Goal: Find contact information: Find contact information

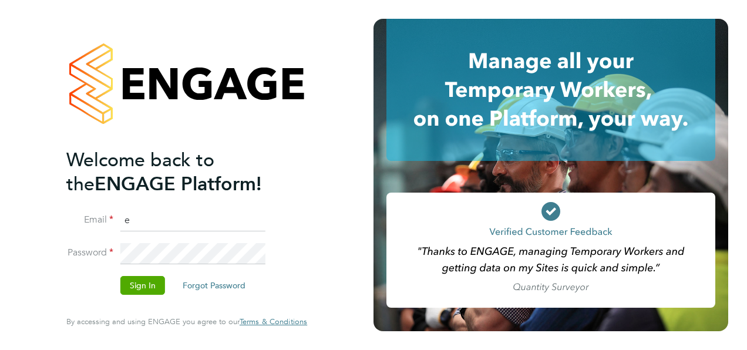
type input "ella.muse@manpower.co.uk"
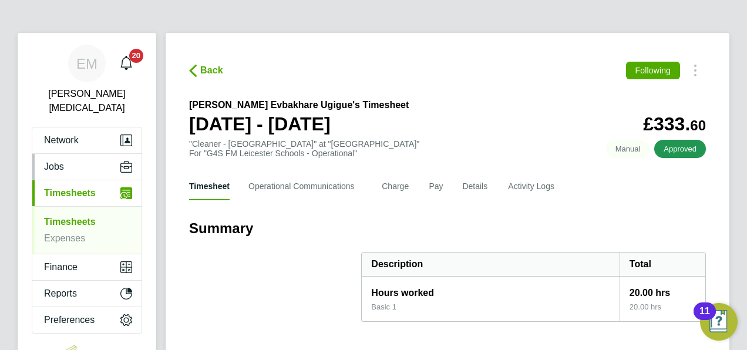
click at [83, 154] on button "Jobs" at bounding box center [86, 167] width 109 height 26
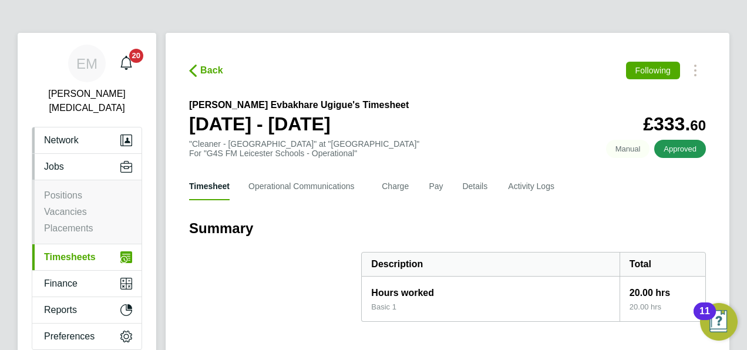
click at [66, 135] on span "Network" at bounding box center [61, 140] width 35 height 11
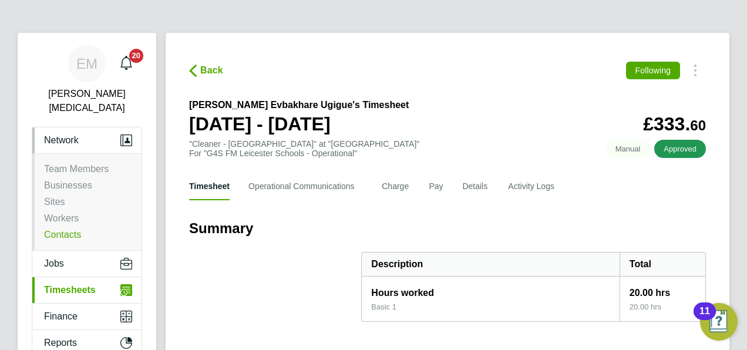
click at [63, 230] on link "Contacts" at bounding box center [62, 235] width 37 height 10
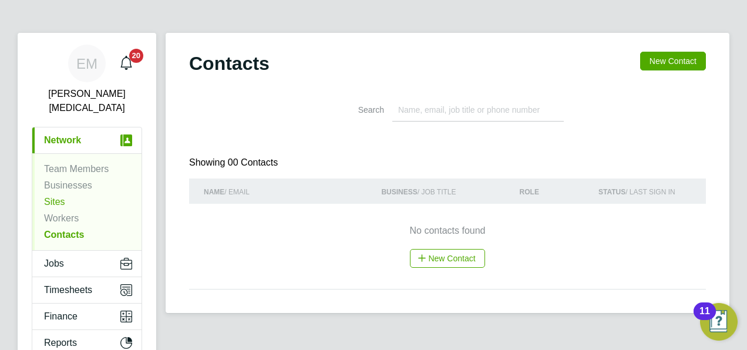
click at [52, 197] on link "Sites" at bounding box center [54, 202] width 21 height 10
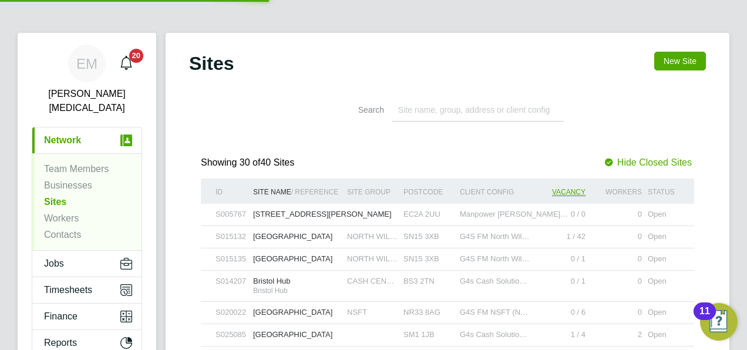
click at [428, 107] on input at bounding box center [478, 110] width 172 height 23
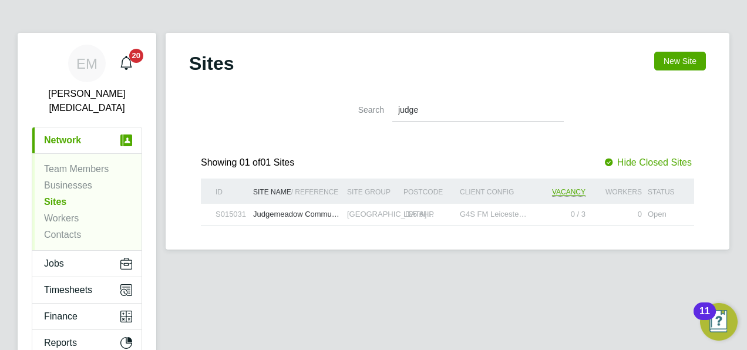
type input "judge"
click at [360, 209] on div "[GEOGRAPHIC_DATA]…" at bounding box center [372, 215] width 56 height 22
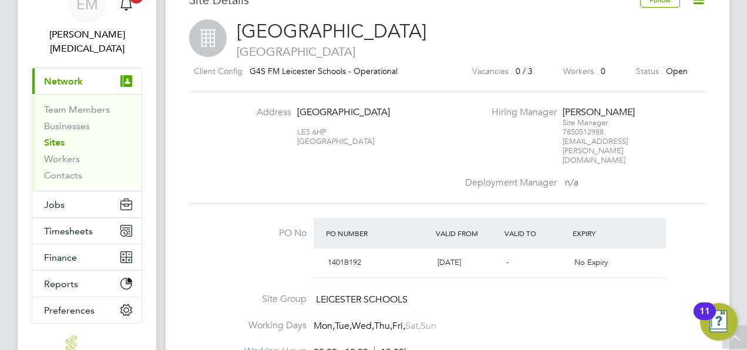
scroll to position [60, 0]
click at [586, 140] on span "mark.pettitt@uk.g4s.com" at bounding box center [595, 150] width 65 height 29
drag, startPoint x: 586, startPoint y: 140, endPoint x: 506, endPoint y: 120, distance: 81.8
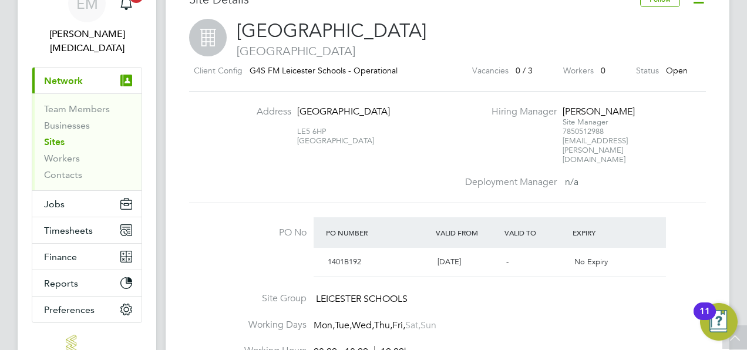
click at [506, 120] on li "Hiring Manager Mark Pettitt Site Manager 7850512988 mark.pettitt@uk.g4s.com" at bounding box center [584, 141] width 253 height 71
drag, startPoint x: 561, startPoint y: 142, endPoint x: 663, endPoint y: 140, distance: 102.3
click at [663, 140] on li "Hiring Manager Mark Pettitt Site Manager 7850512988 mark.pettitt@uk.g4s.com" at bounding box center [584, 141] width 253 height 71
drag, startPoint x: 663, startPoint y: 140, endPoint x: 562, endPoint y: 142, distance: 100.5
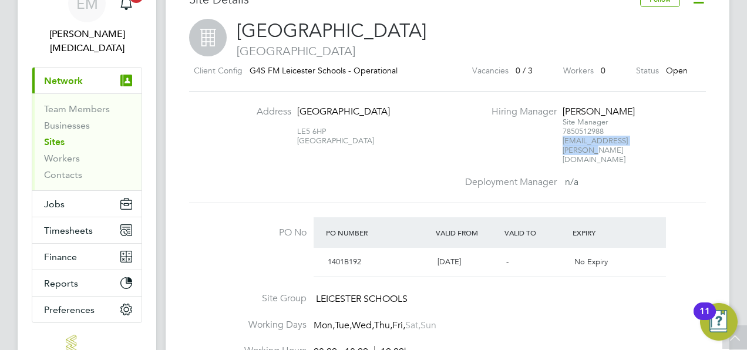
click at [562, 142] on li "Hiring Manager Mark Pettitt Site Manager 7850512988 mark.pettitt@uk.g4s.com" at bounding box center [584, 141] width 253 height 71
copy span "mark.pettitt@uk.g4s.com"
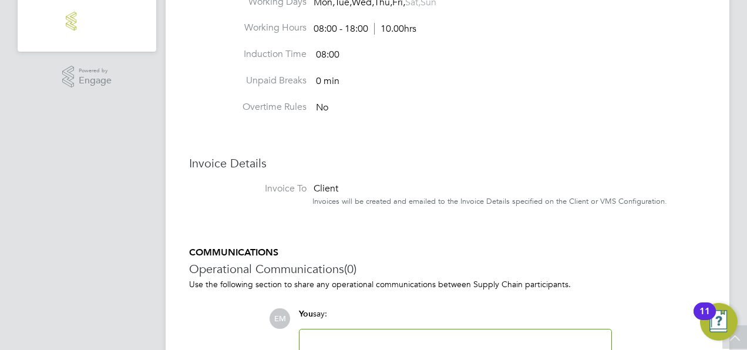
scroll to position [397, 0]
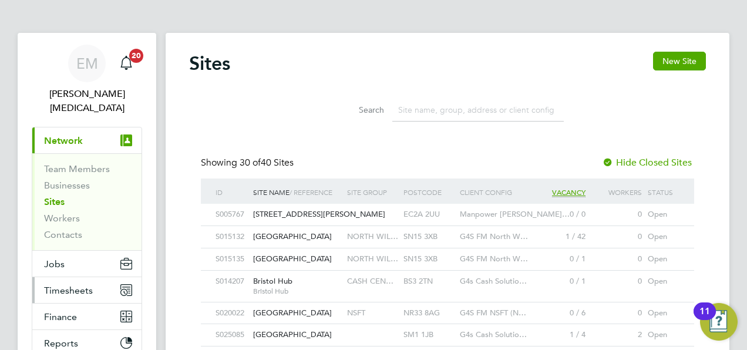
click at [67, 285] on span "Timesheets" at bounding box center [68, 290] width 49 height 11
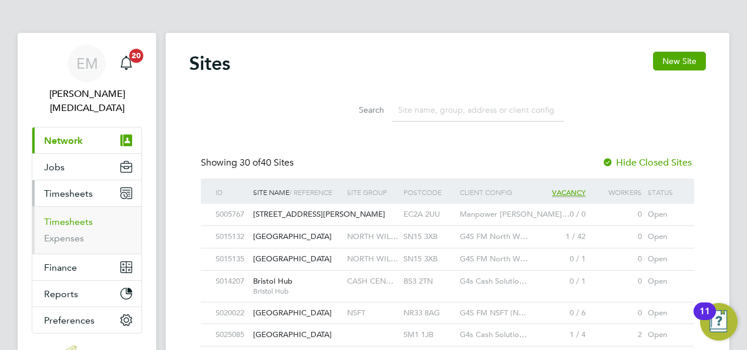
click at [52, 216] on link "Timesheets" at bounding box center [68, 221] width 49 height 11
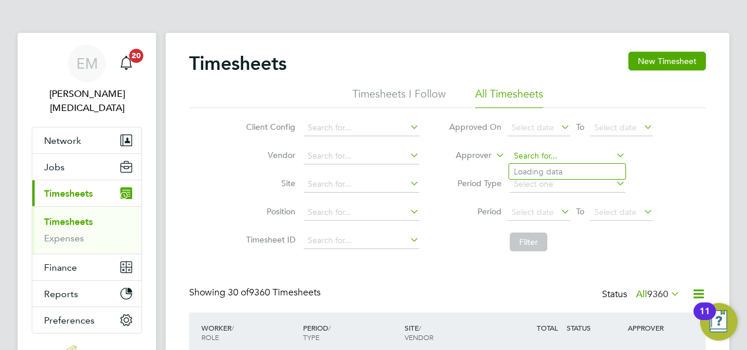
click at [565, 159] on input at bounding box center [568, 156] width 116 height 16
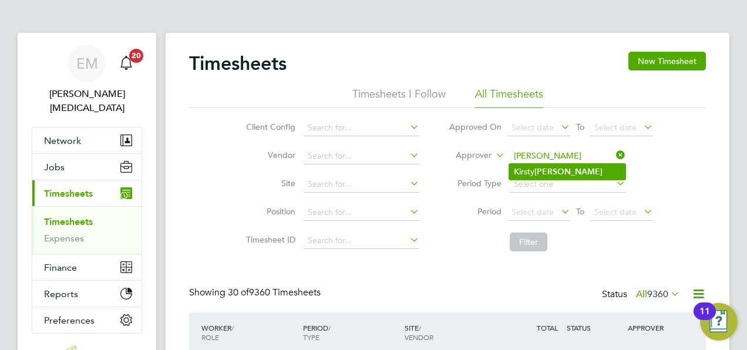
click at [559, 171] on b "Collins" at bounding box center [569, 172] width 68 height 10
type input "Kirsty Collins"
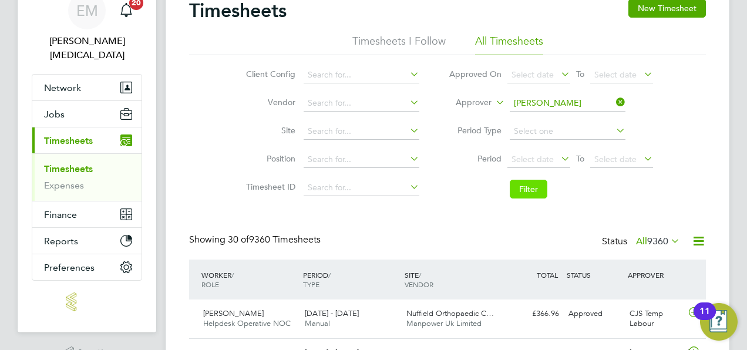
click at [537, 184] on button "Filter" at bounding box center [529, 189] width 38 height 19
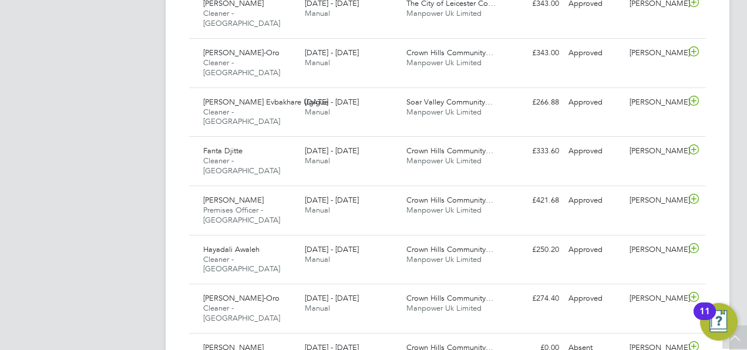
scroll to position [1270, 0]
